Goal: Task Accomplishment & Management: Manage account settings

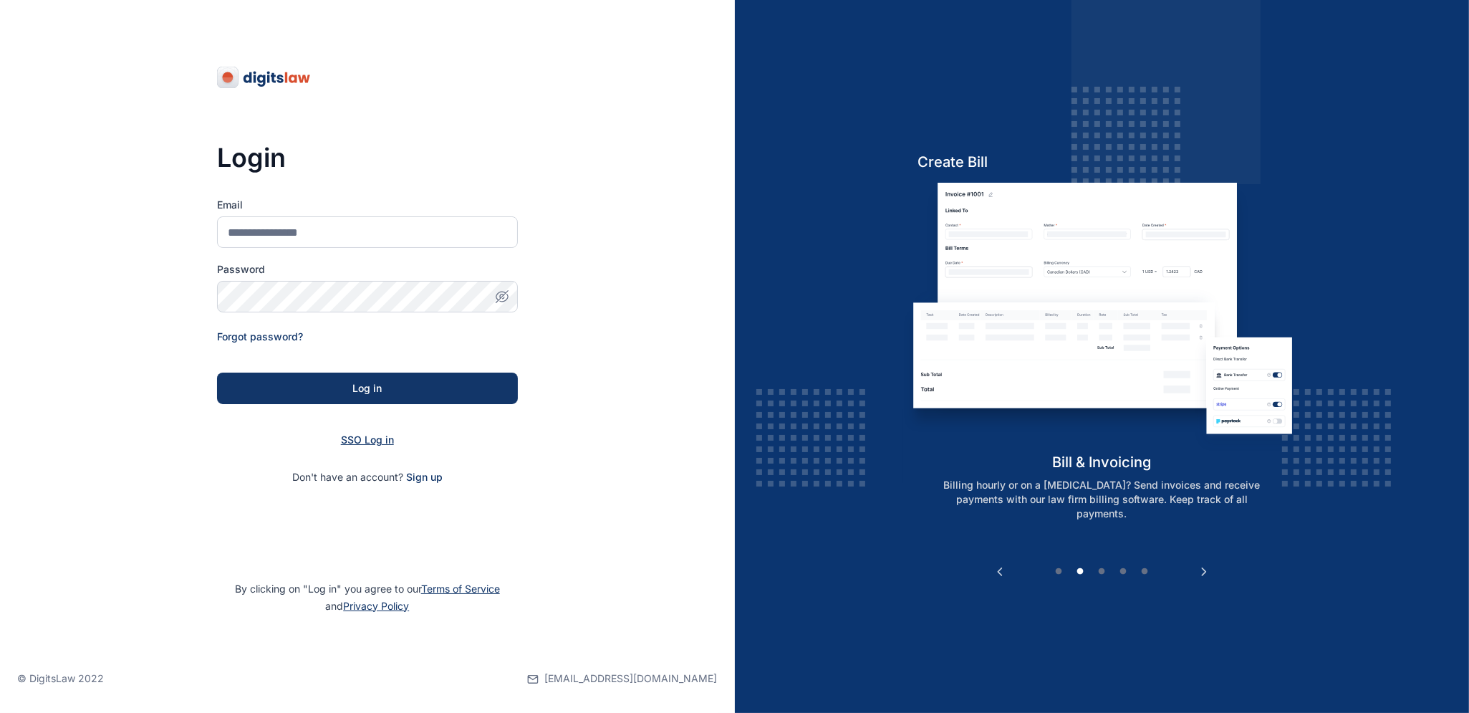
click at [370, 440] on span "SSO Log in" at bounding box center [367, 439] width 53 height 12
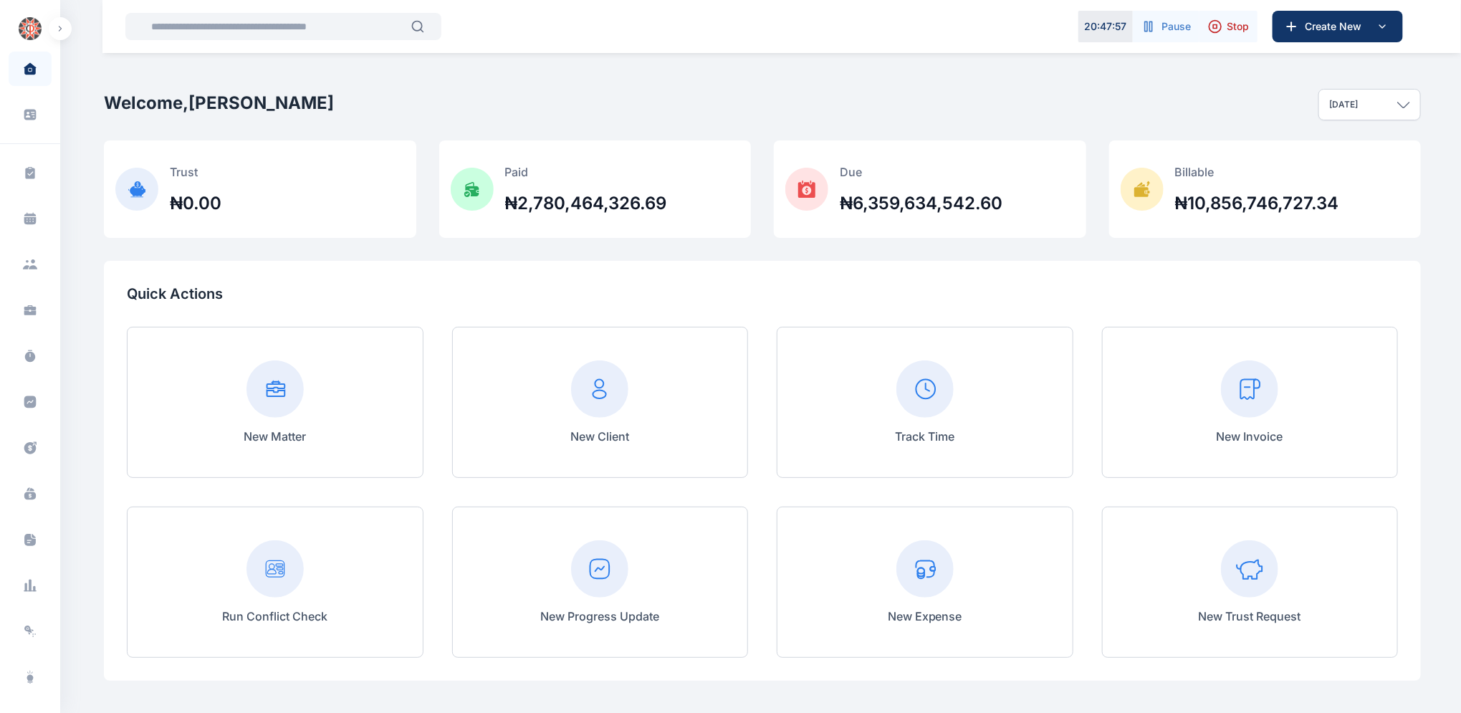
drag, startPoint x: 607, startPoint y: 464, endPoint x: 57, endPoint y: 736, distance: 613.8
click at [579, 77] on div "Welcome, [PERSON_NAME] [DATE] [DATE] This week This month This year All time Cu…" at bounding box center [762, 105] width 1317 height 72
click at [1026, 312] on div "Quick Actions New Matter New Client Track Time New Invoice Run Conflict Check N…" at bounding box center [762, 471] width 1317 height 420
click at [27, 496] on icon at bounding box center [29, 496] width 11 height 8
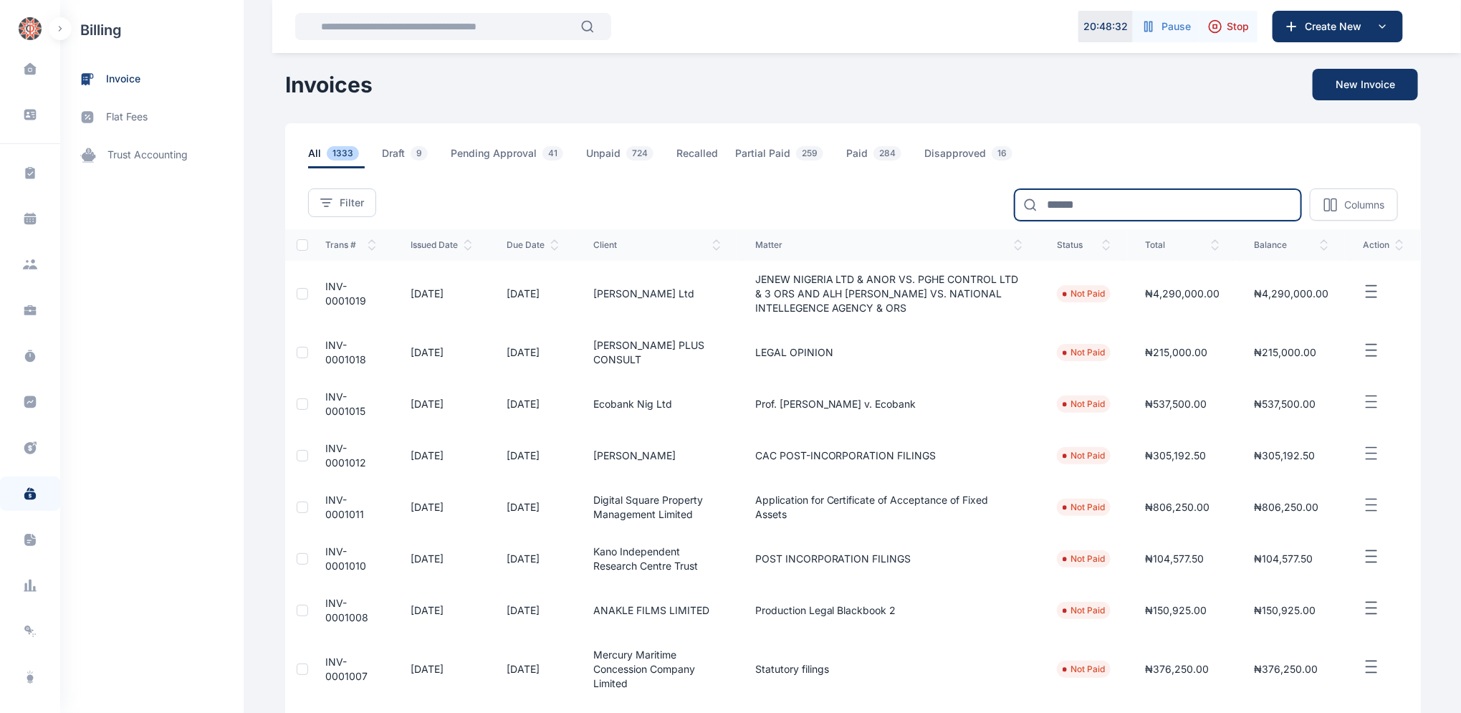
click at [1178, 208] on input at bounding box center [1157, 205] width 287 height 32
click at [1049, 198] on input at bounding box center [1157, 205] width 287 height 32
type input "*******"
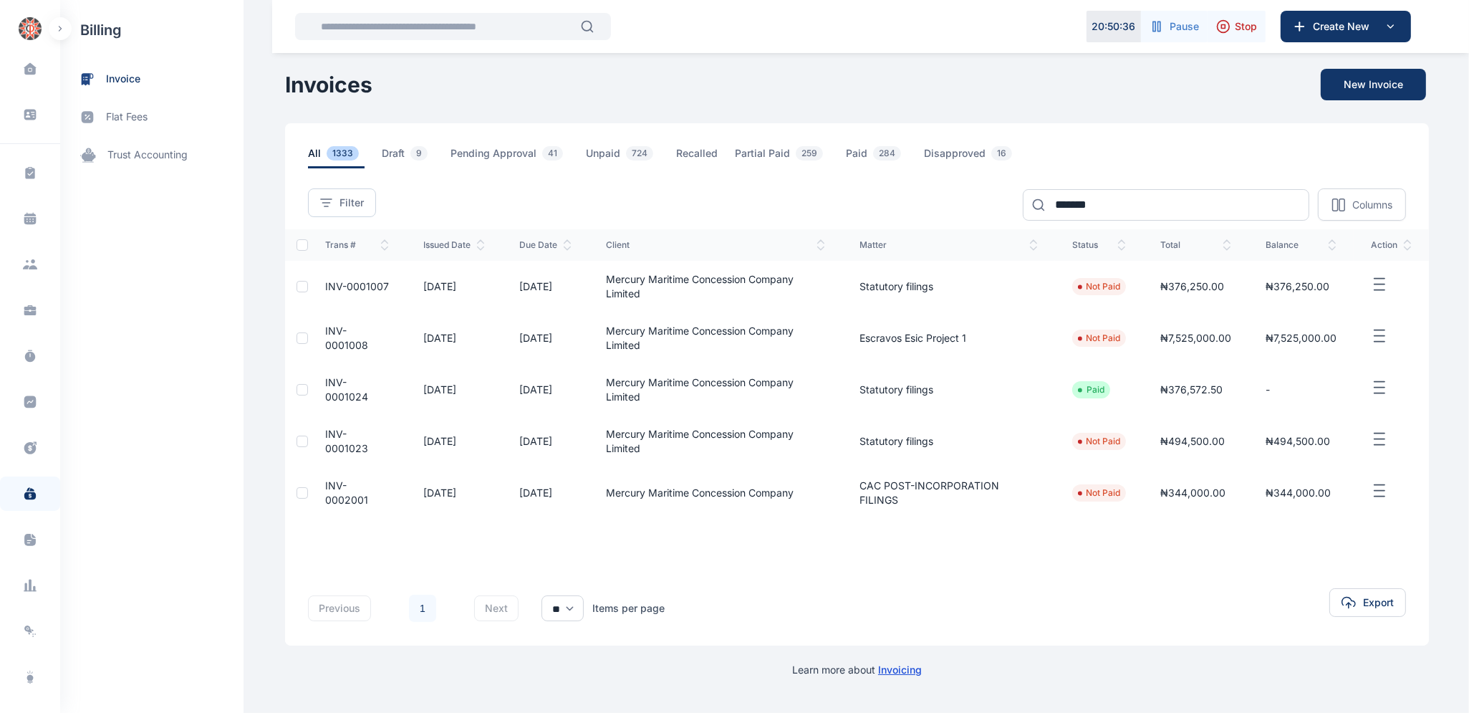
click at [325, 286] on td "INV-0001007" at bounding box center [357, 287] width 98 height 52
click at [325, 289] on span "INV-0001007" at bounding box center [357, 286] width 64 height 12
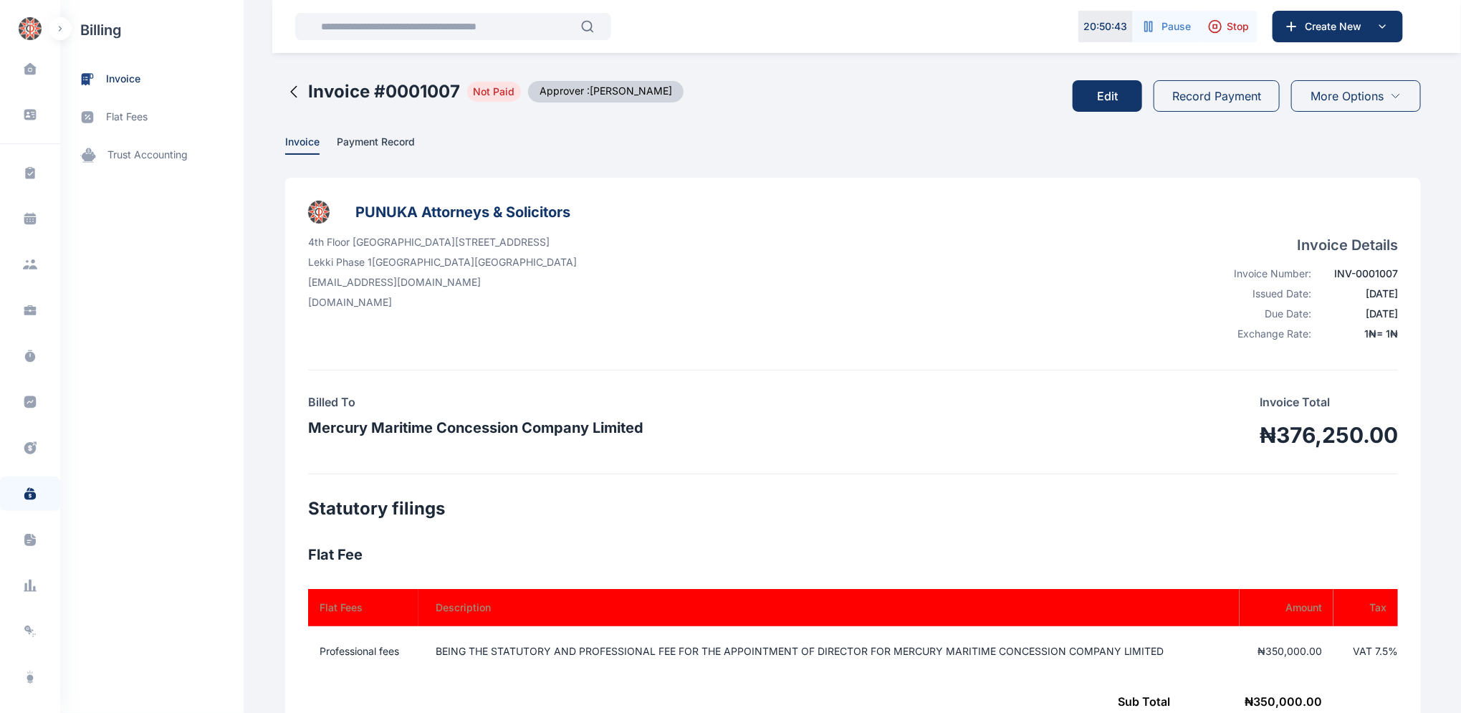
click at [1104, 98] on button "Edit" at bounding box center [1106, 96] width 69 height 32
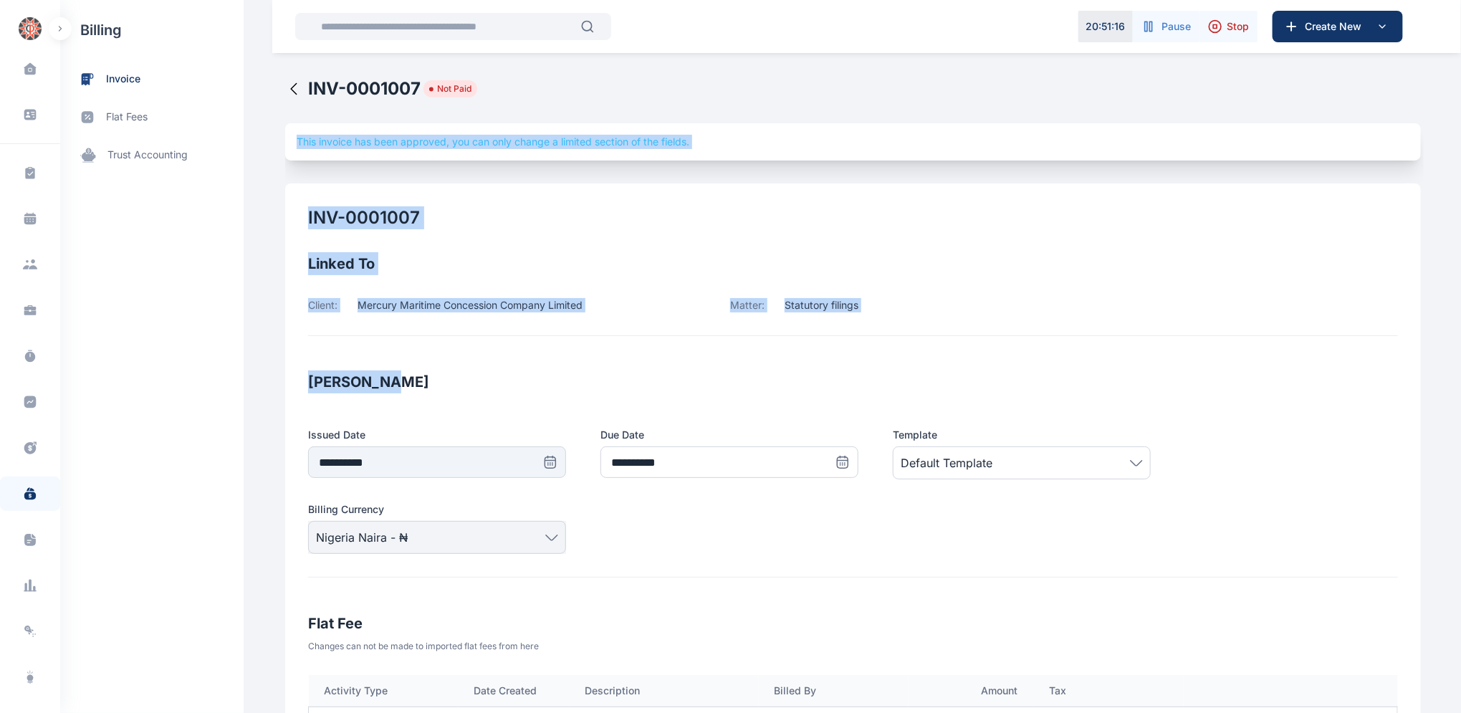
drag, startPoint x: 1460, startPoint y: 193, endPoint x: 1406, endPoint y: -30, distance: 229.9
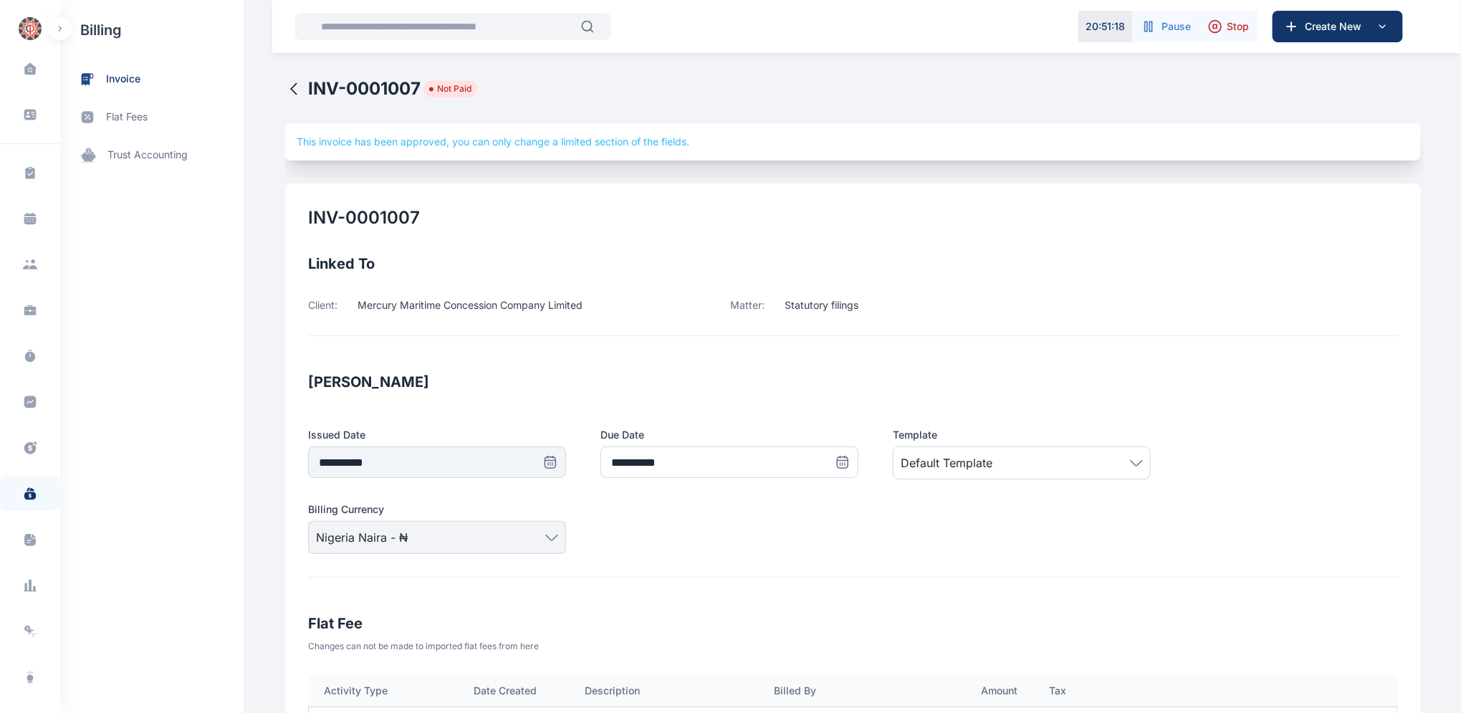
click at [290, 87] on icon at bounding box center [293, 88] width 17 height 17
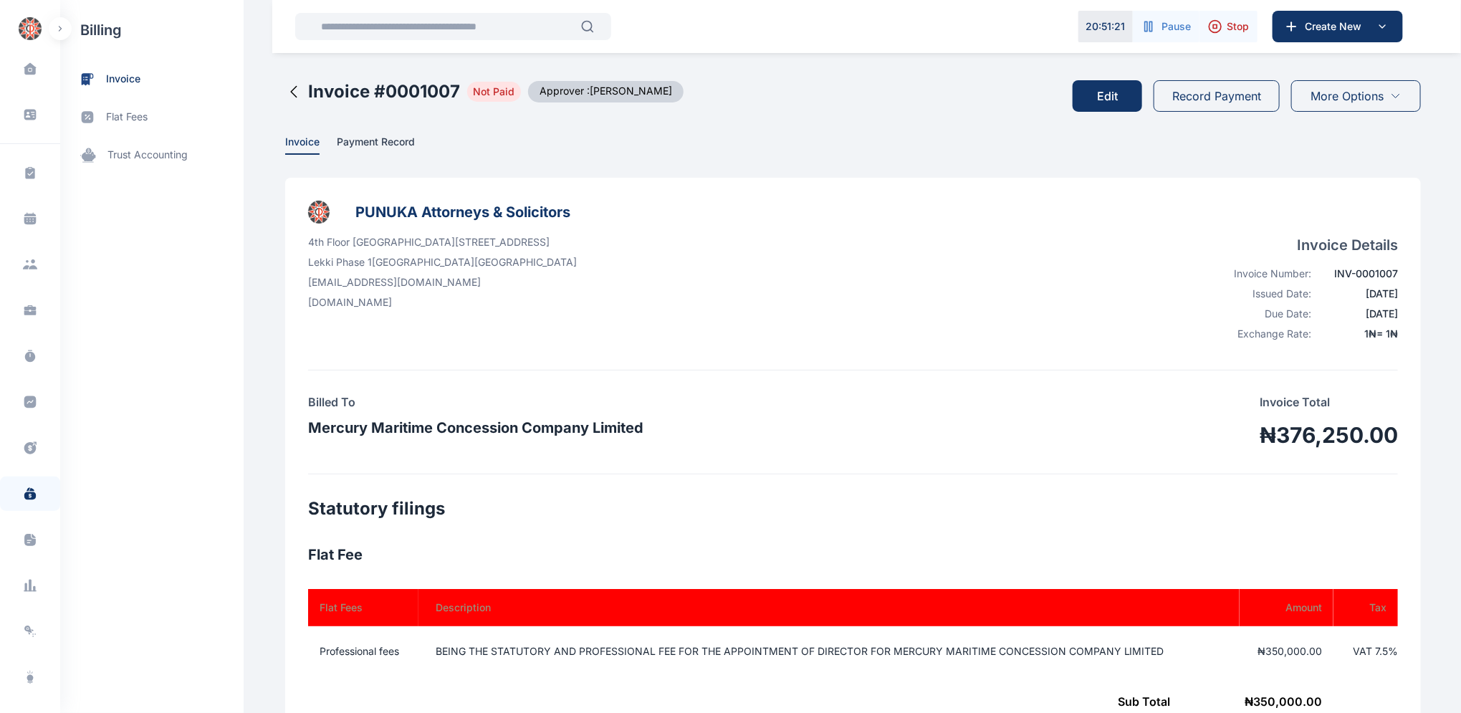
click at [285, 90] on icon at bounding box center [293, 91] width 17 height 17
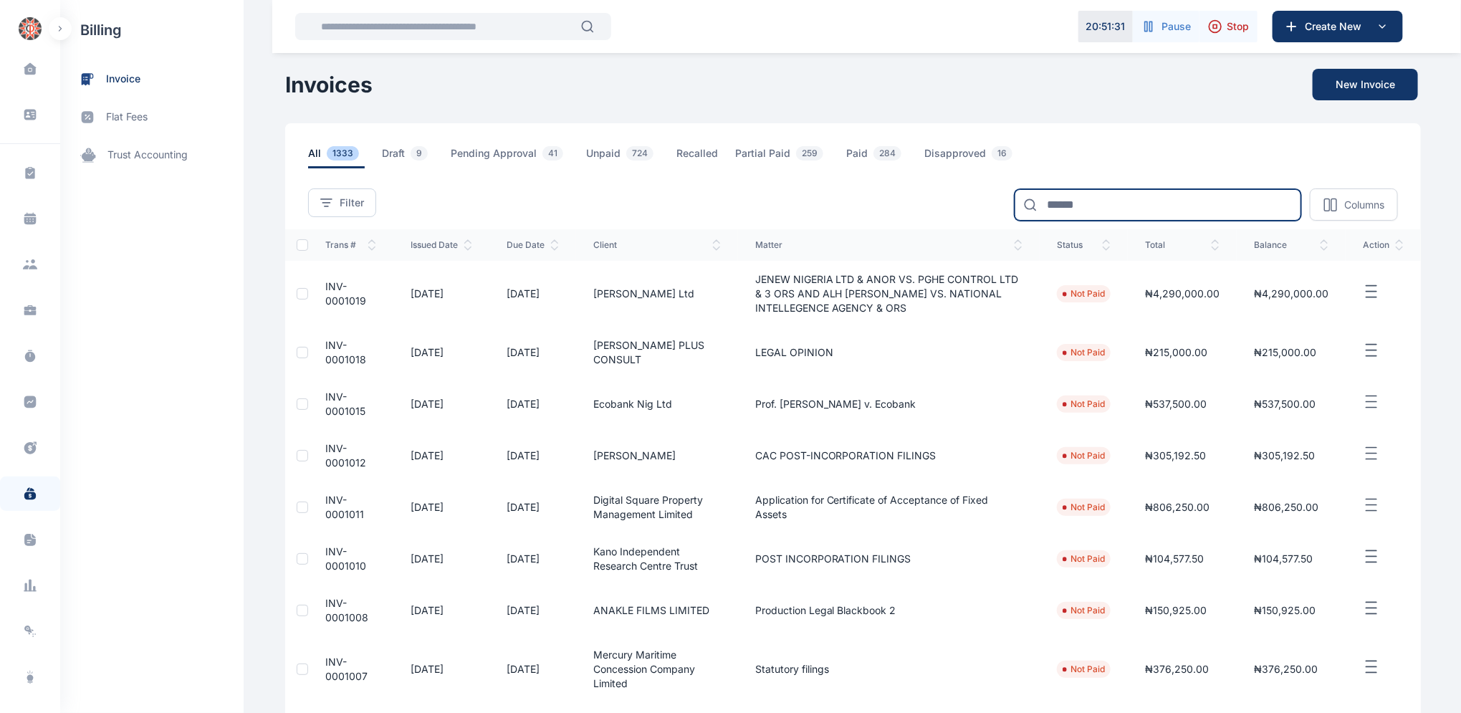
click at [1090, 205] on input at bounding box center [1157, 205] width 287 height 32
type input "******"
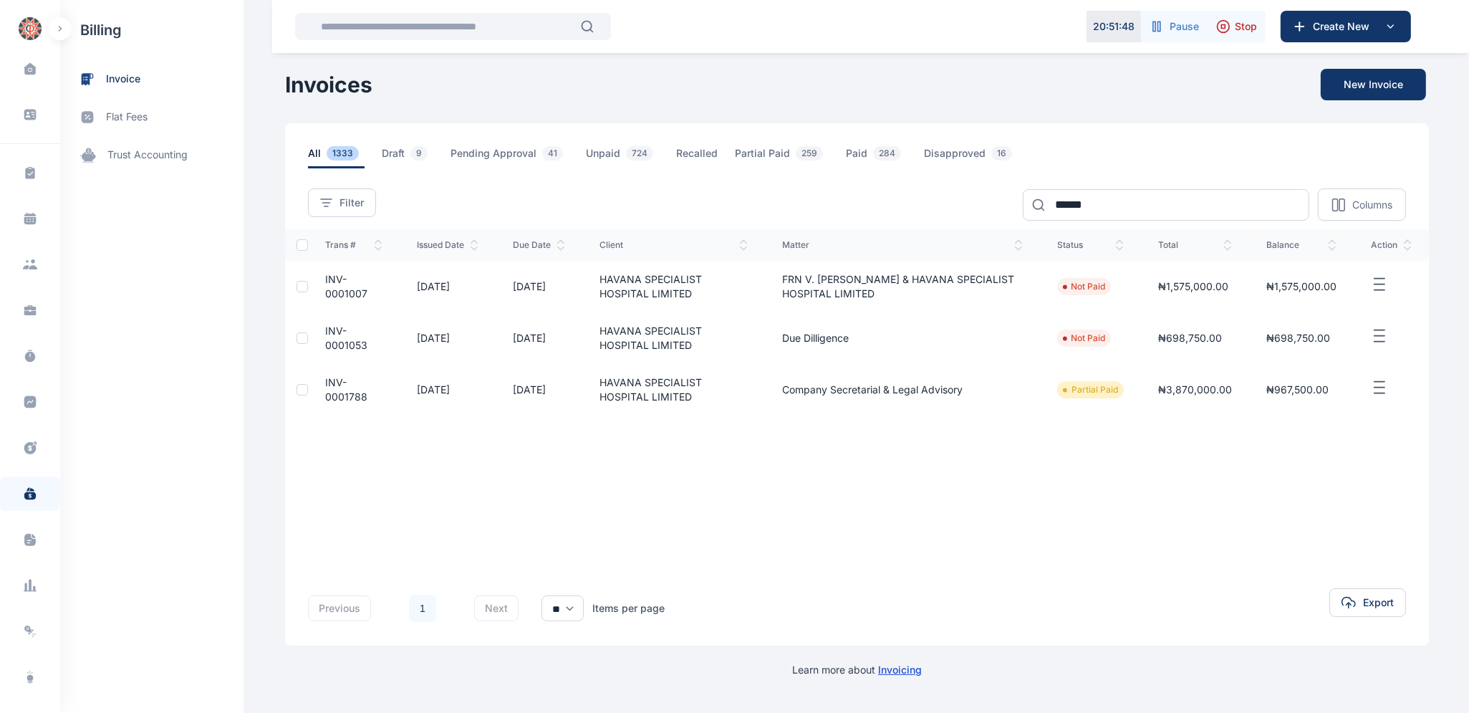
click at [330, 279] on span "INV-0001007" at bounding box center [346, 286] width 42 height 27
click at [331, 281] on span "INV-0001007" at bounding box center [346, 286] width 42 height 27
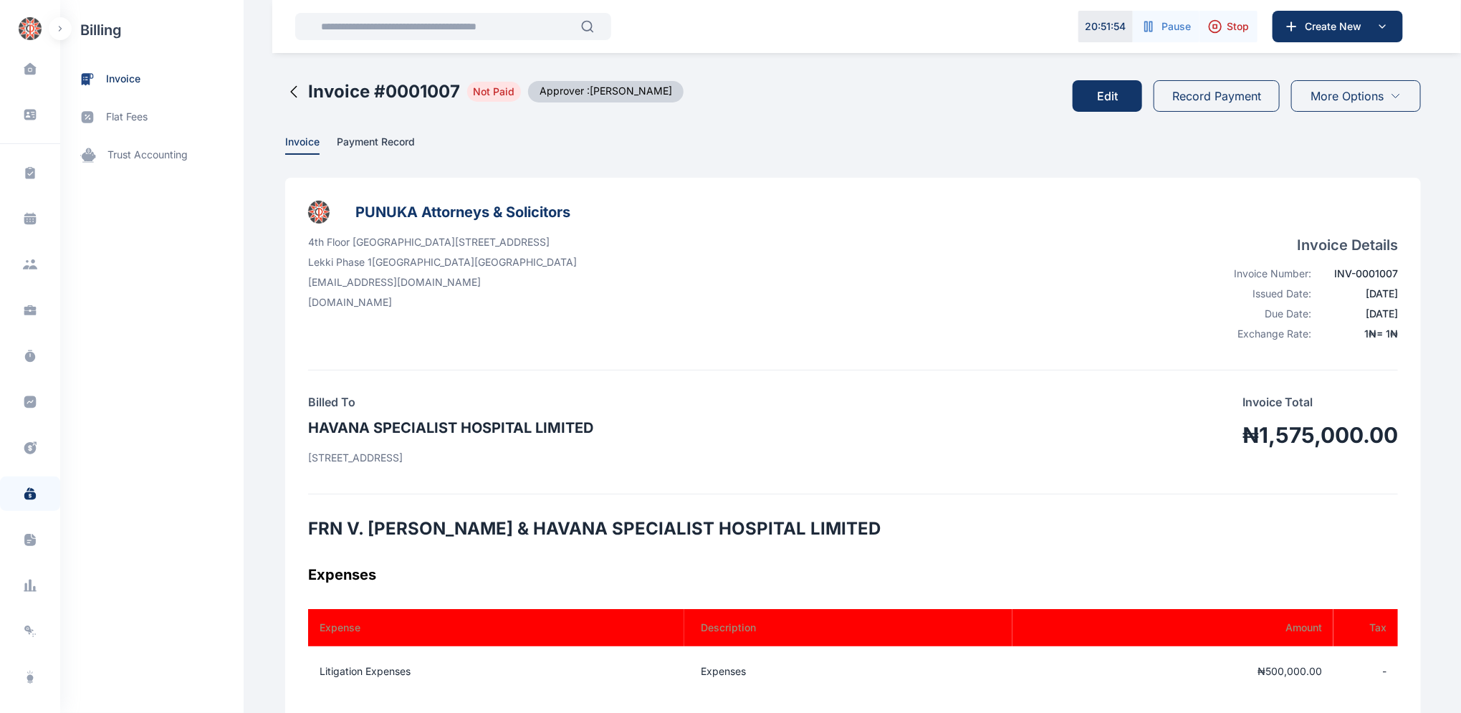
click at [1116, 96] on button "Edit" at bounding box center [1106, 96] width 69 height 32
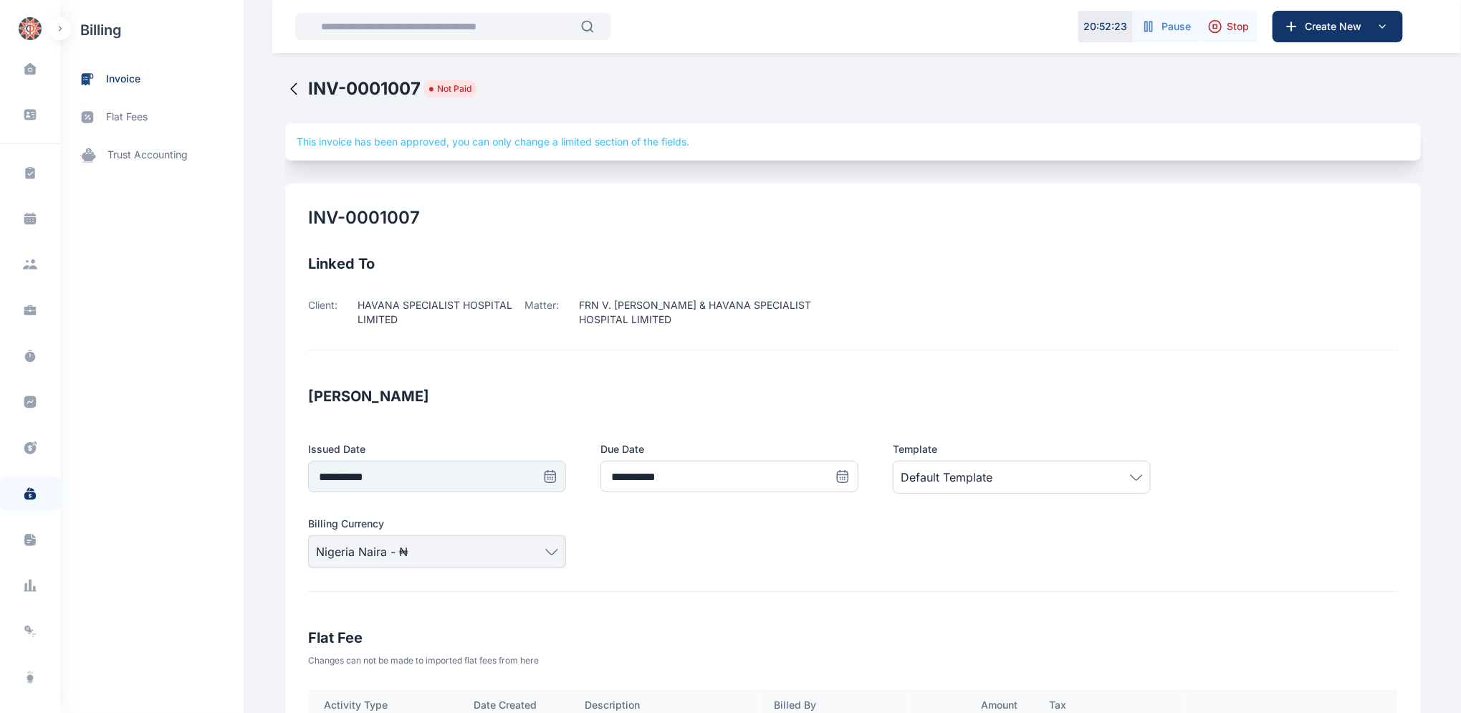
click at [285, 87] on icon at bounding box center [293, 88] width 17 height 17
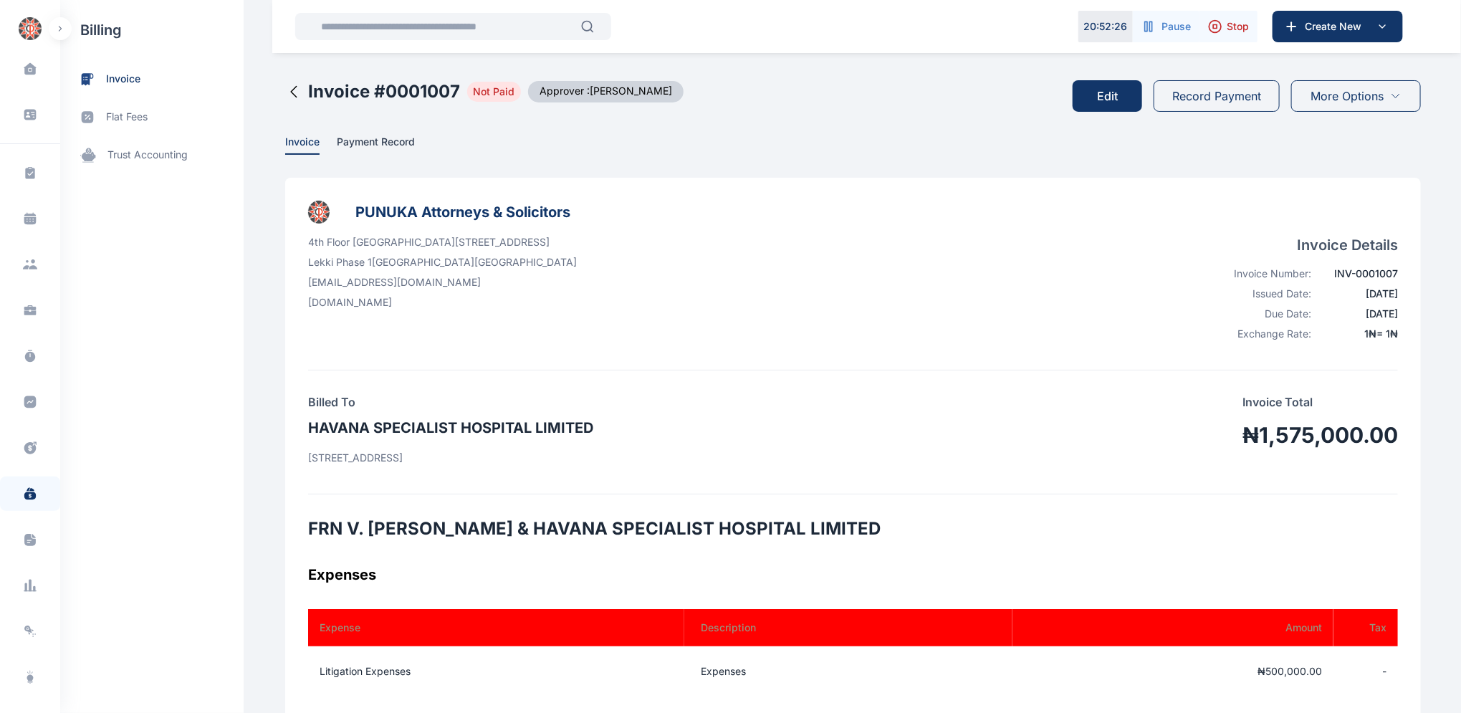
click at [291, 91] on icon at bounding box center [294, 92] width 6 height 11
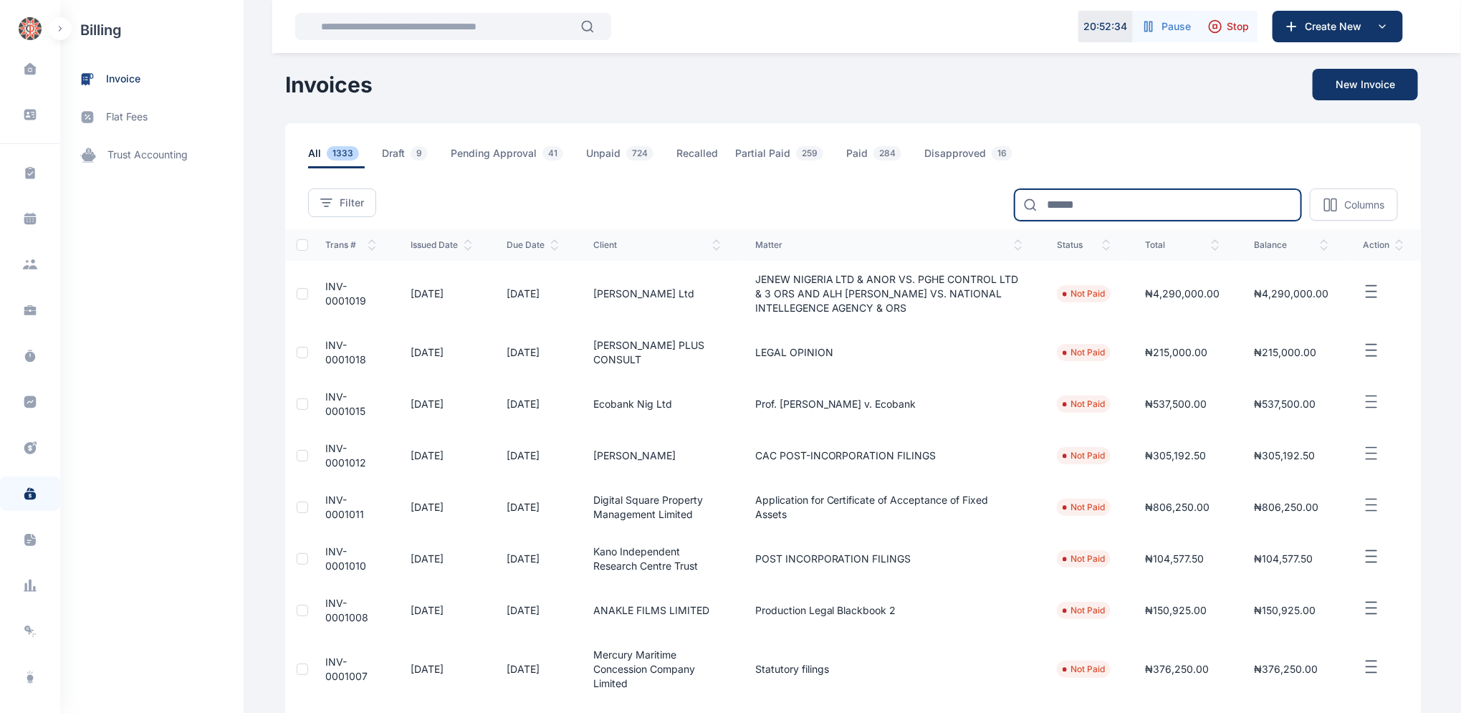
click at [1072, 203] on input at bounding box center [1157, 205] width 287 height 32
type input "***"
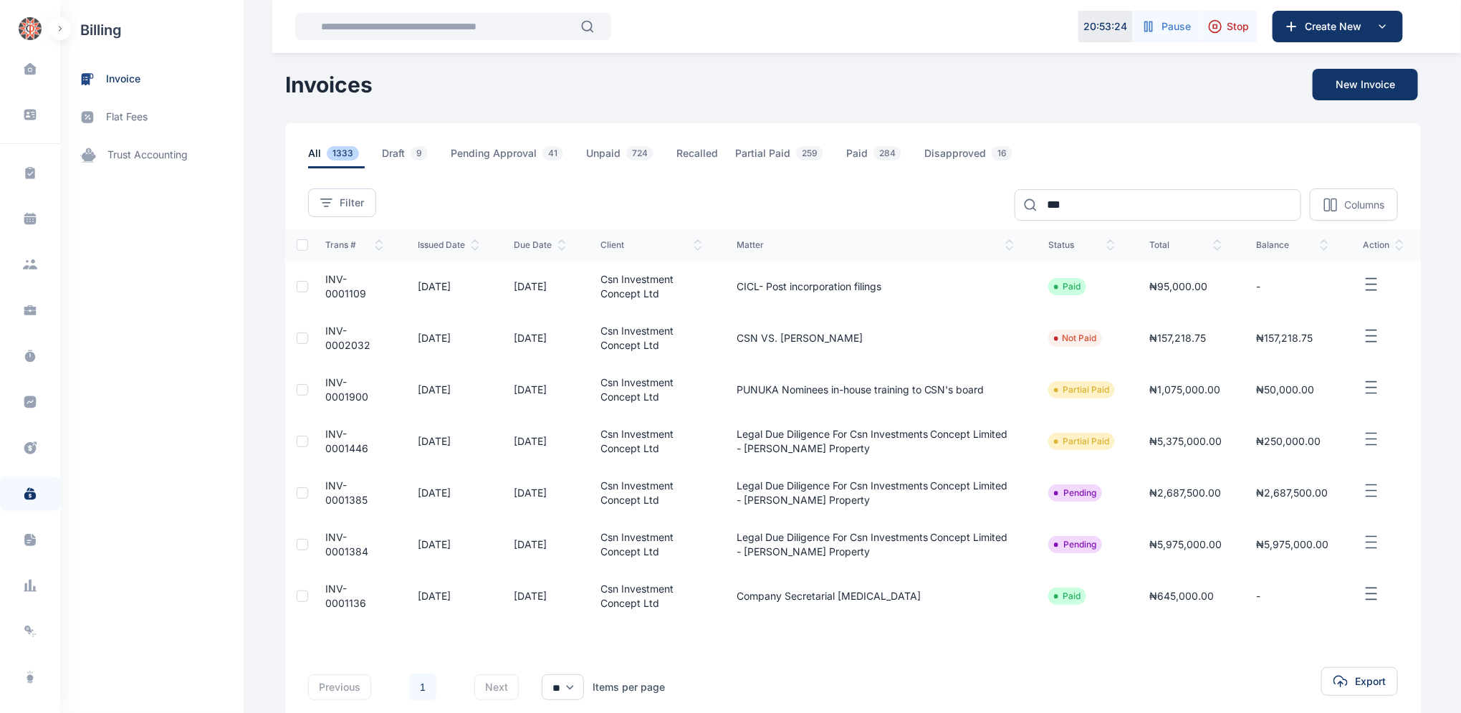
click at [330, 337] on span "INV-0002032" at bounding box center [347, 337] width 45 height 27
click at [330, 337] on td "INV-0002032" at bounding box center [354, 338] width 92 height 52
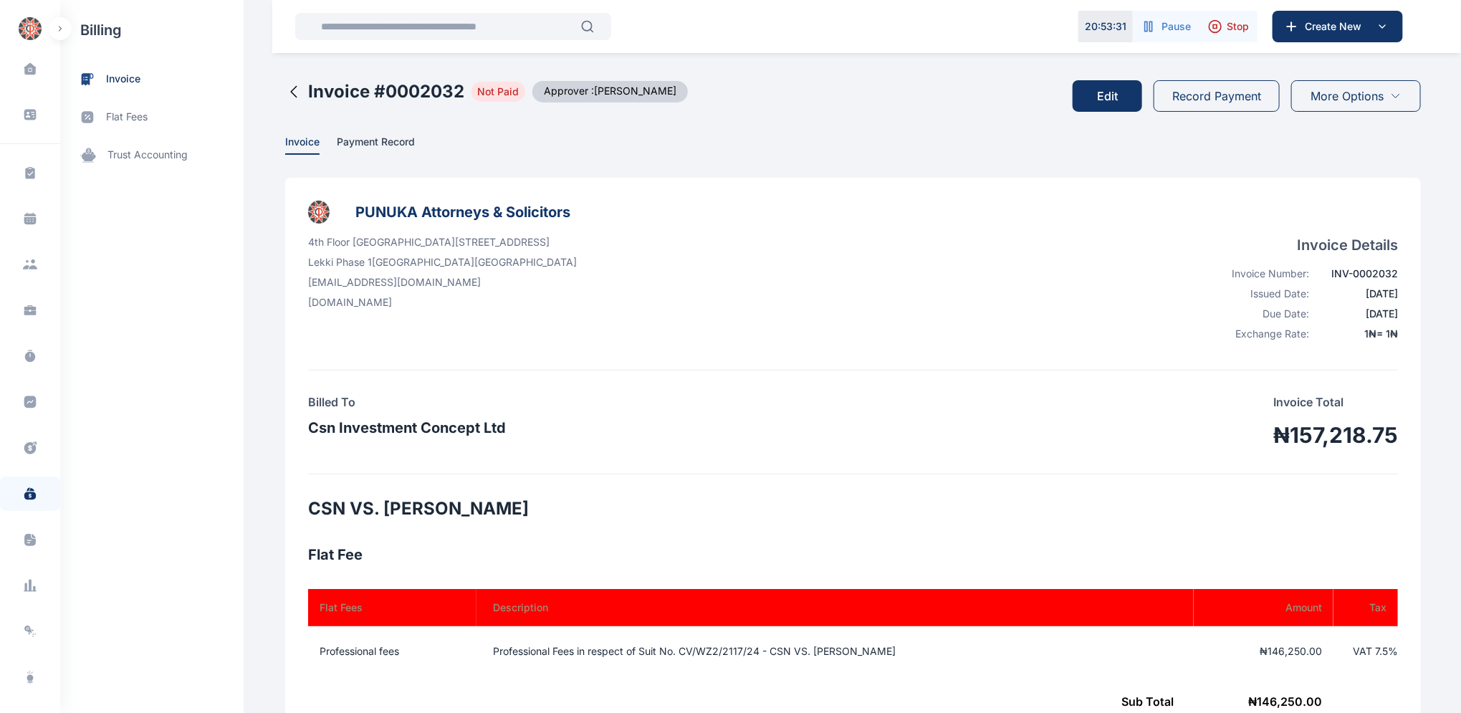
click at [1109, 93] on button "Edit" at bounding box center [1106, 96] width 69 height 32
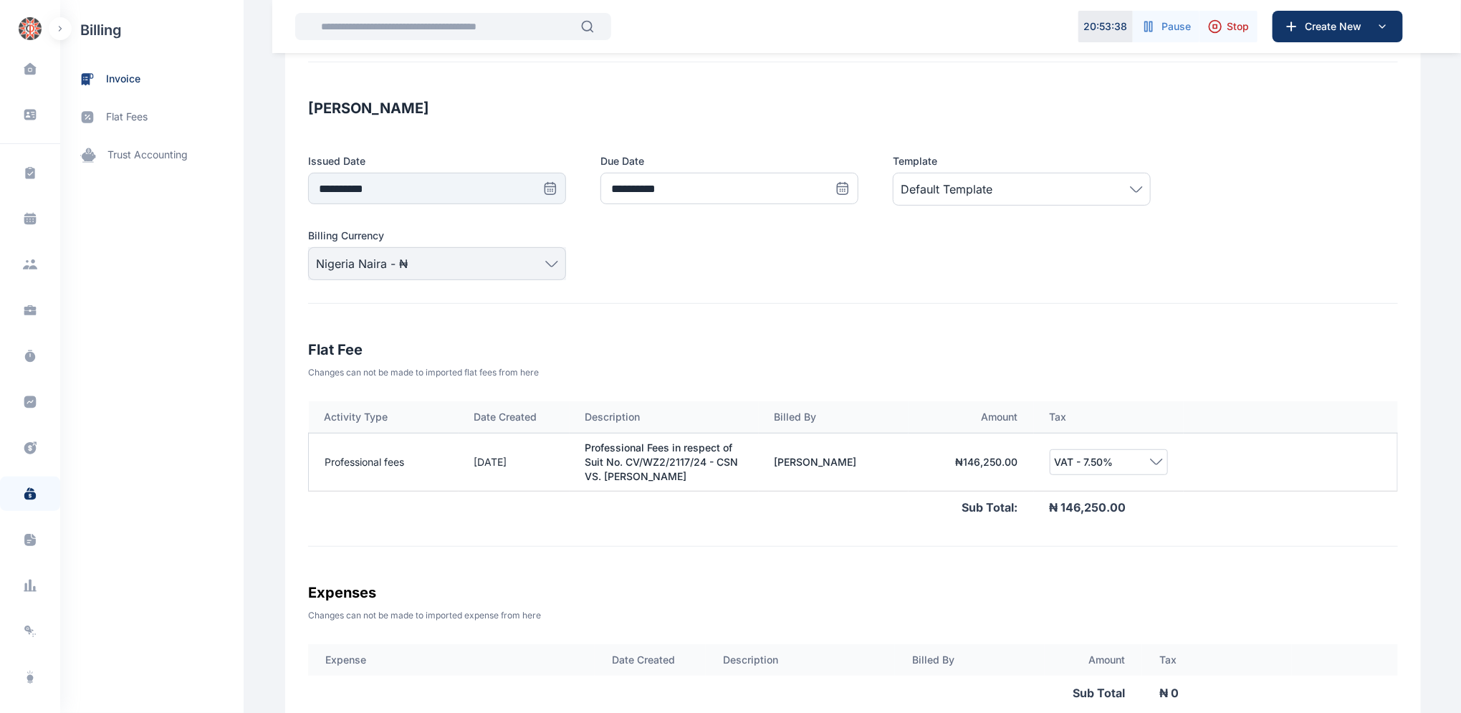
scroll to position [278, 0]
